Goal: Browse casually

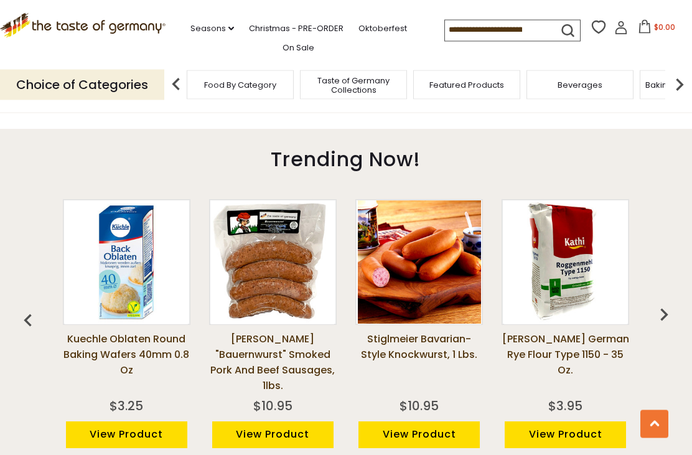
scroll to position [808, 0]
click at [661, 302] on img "button" at bounding box center [663, 314] width 25 height 25
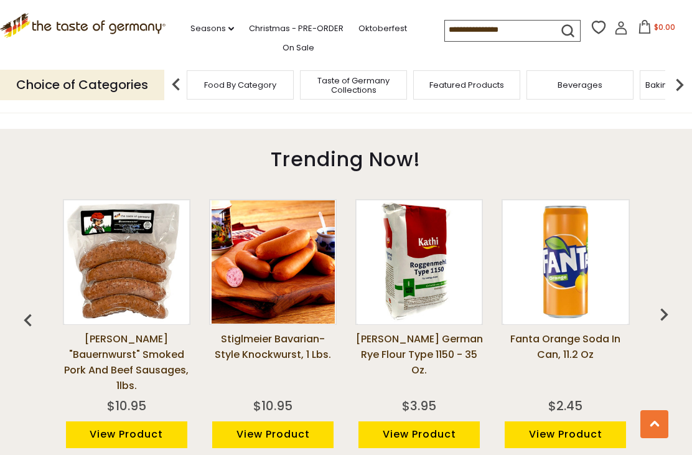
click at [659, 302] on img "button" at bounding box center [663, 314] width 25 height 25
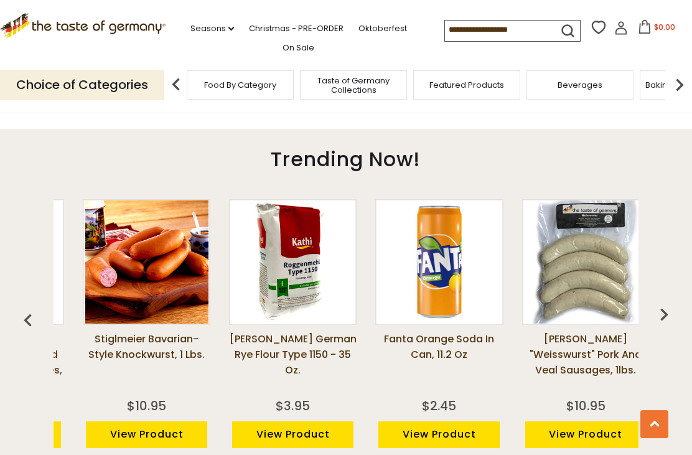
scroll to position [0, 292]
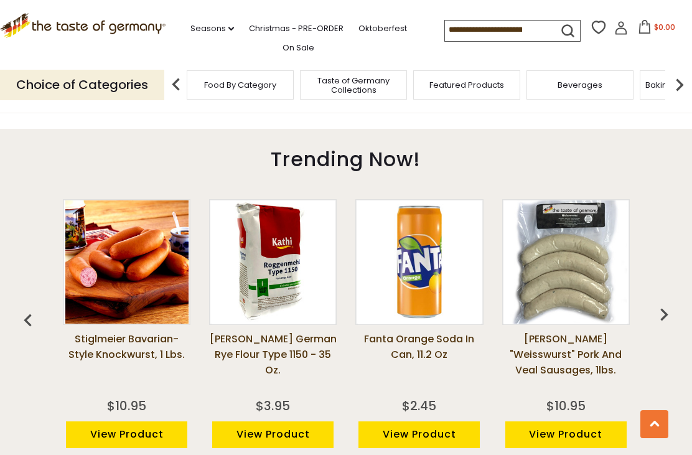
click at [665, 302] on img "button" at bounding box center [663, 314] width 25 height 25
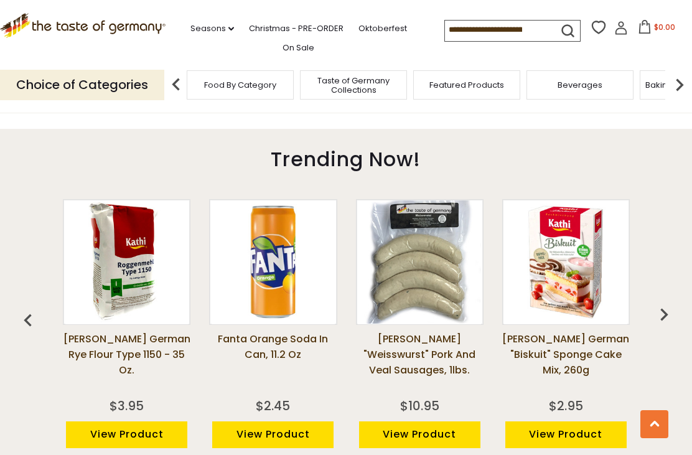
click at [663, 302] on img "button" at bounding box center [663, 314] width 25 height 25
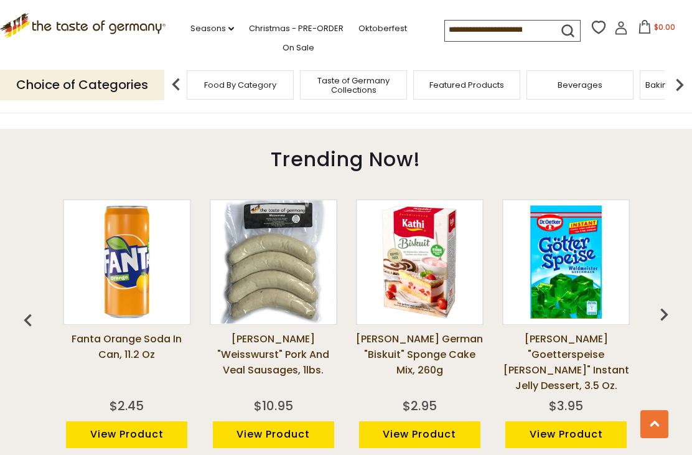
click at [659, 302] on img "button" at bounding box center [663, 314] width 25 height 25
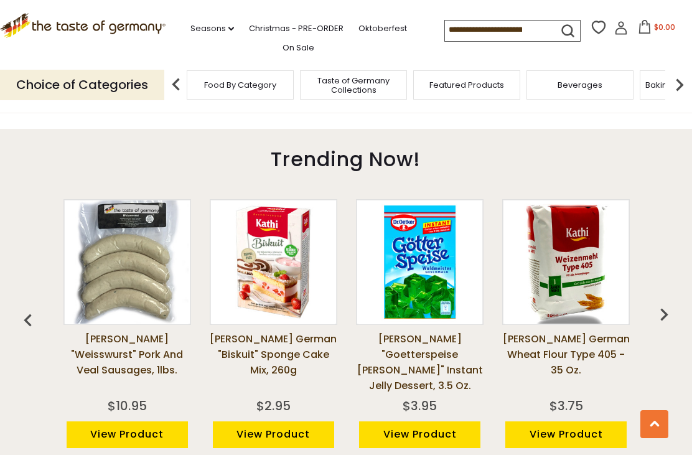
click at [657, 302] on img "button" at bounding box center [663, 314] width 25 height 25
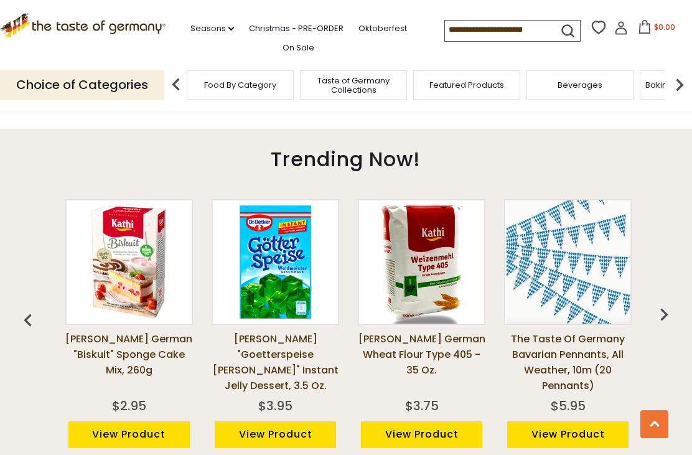
scroll to position [0, 877]
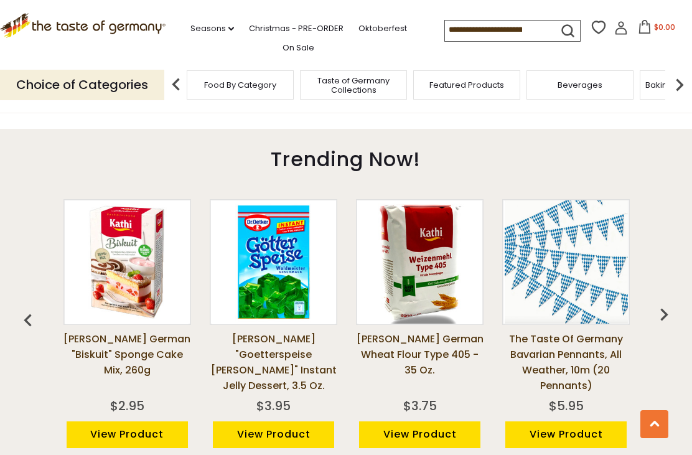
click at [658, 302] on img "button" at bounding box center [663, 314] width 25 height 25
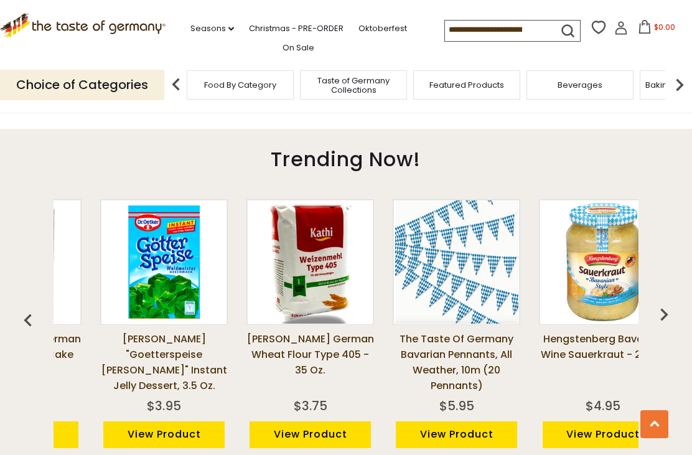
scroll to position [0, 1023]
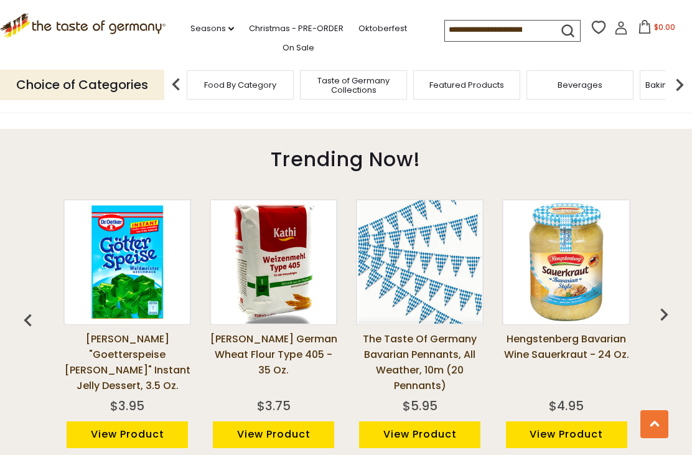
click at [661, 302] on img "button" at bounding box center [663, 314] width 25 height 25
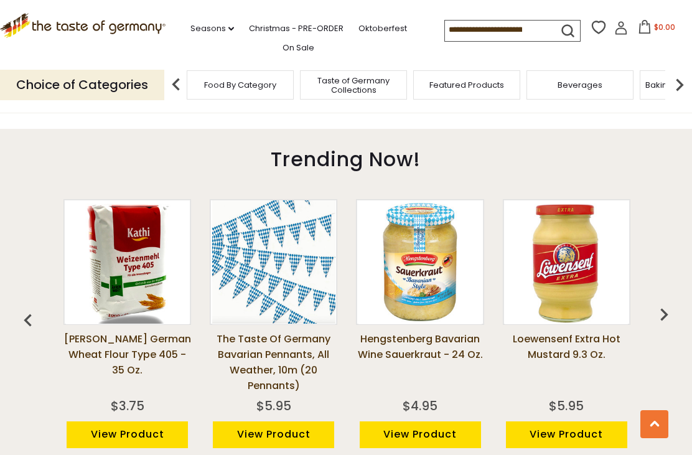
click at [659, 302] on img "button" at bounding box center [663, 314] width 25 height 25
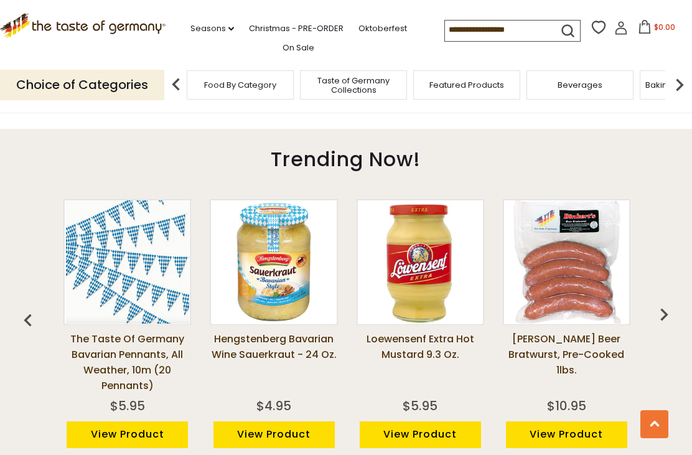
click at [662, 302] on img "button" at bounding box center [663, 314] width 25 height 25
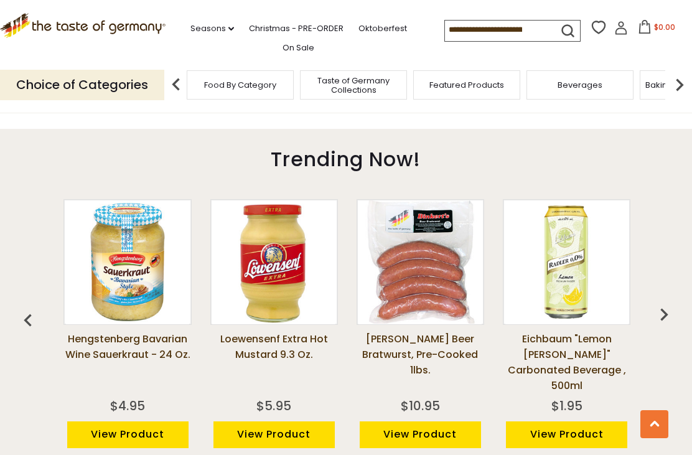
click at [659, 302] on img "button" at bounding box center [663, 314] width 25 height 25
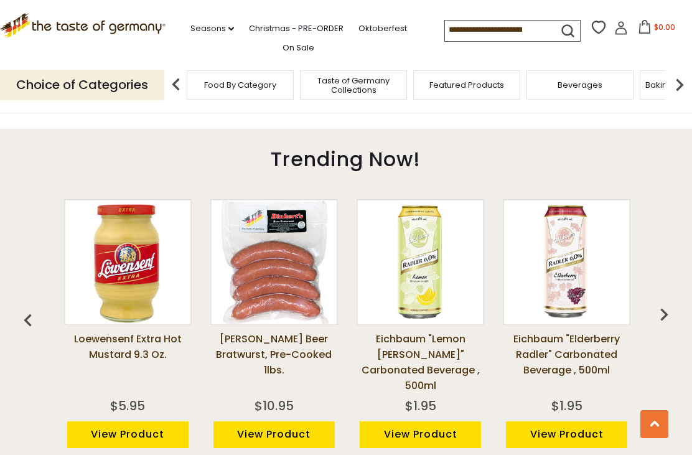
click at [656, 302] on img "button" at bounding box center [663, 314] width 25 height 25
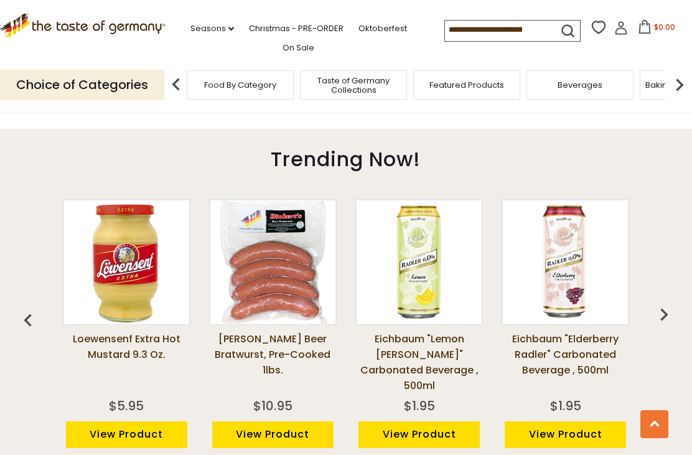
click at [662, 302] on img "button" at bounding box center [663, 314] width 25 height 25
click at [670, 305] on img "button" at bounding box center [663, 314] width 25 height 25
click at [672, 308] on img "button" at bounding box center [663, 314] width 25 height 25
click at [670, 302] on img "button" at bounding box center [663, 314] width 25 height 25
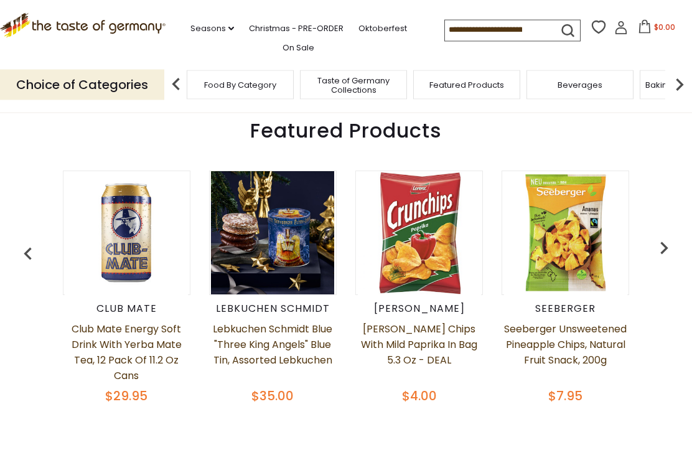
scroll to position [440, 0]
